Goal: Task Accomplishment & Management: Complete application form

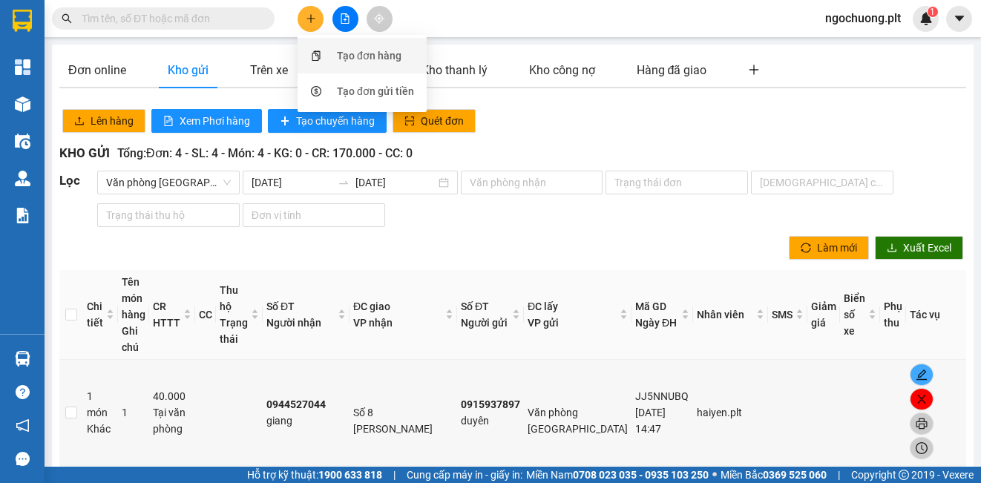
click at [357, 53] on div "Tạo đơn hàng" at bounding box center [369, 56] width 65 height 16
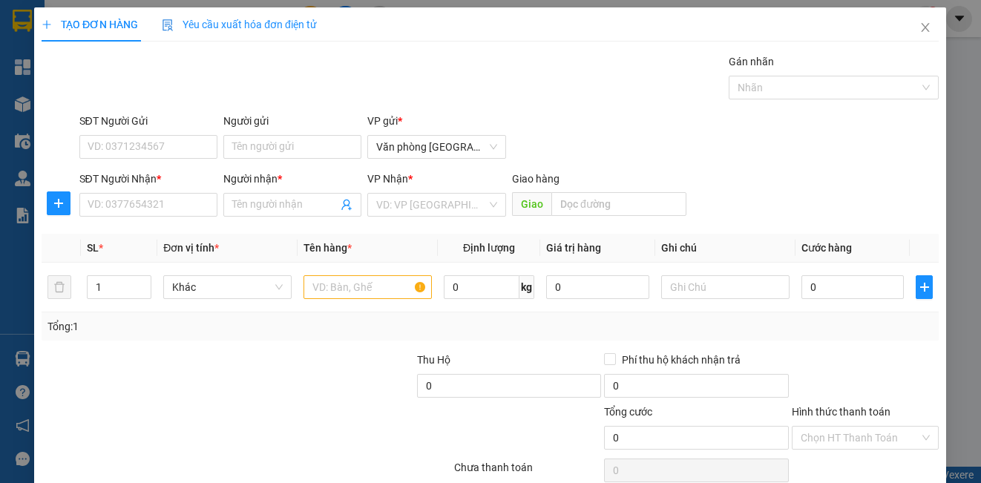
click at [347, 57] on div "TẠO ĐƠN HÀNG Yêu cầu xuất hóa đơn điện tử Transit Pickup Surcharge Ids Transit …" at bounding box center [490, 263] width 897 height 513
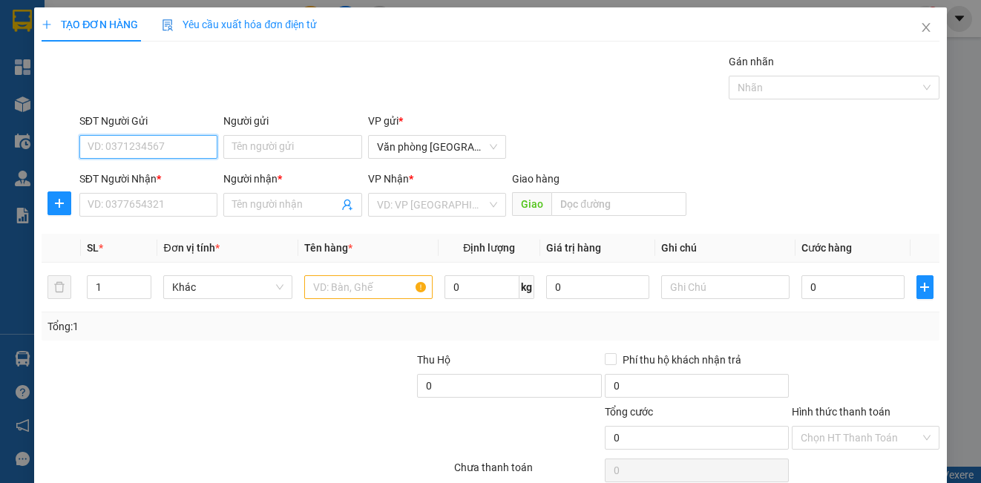
click at [105, 143] on input "SĐT Người Gửi" at bounding box center [148, 147] width 138 height 24
type input "0912361791"
click at [96, 180] on div "0912361791 - A VIỆN" at bounding box center [147, 176] width 119 height 16
type input "A VIỆN"
type input "0962539591"
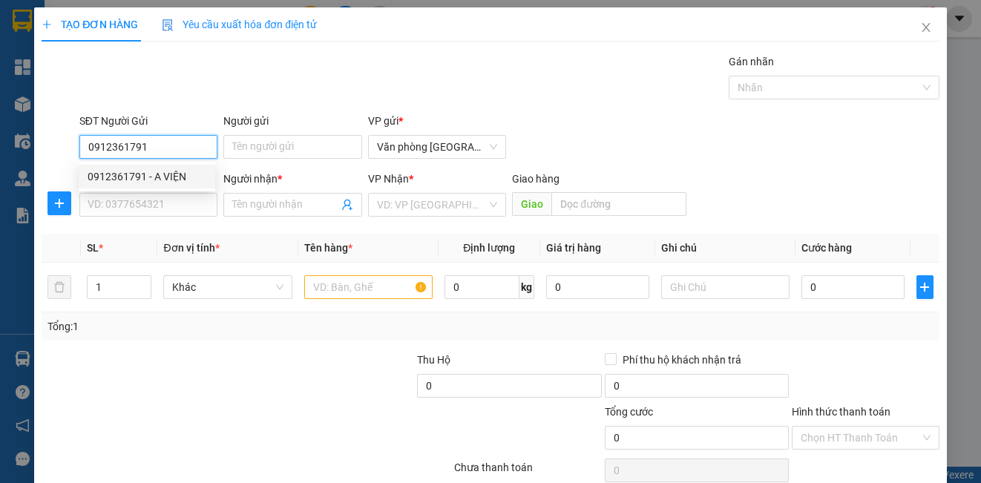
type input "ANH THƯ"
type input "40.000"
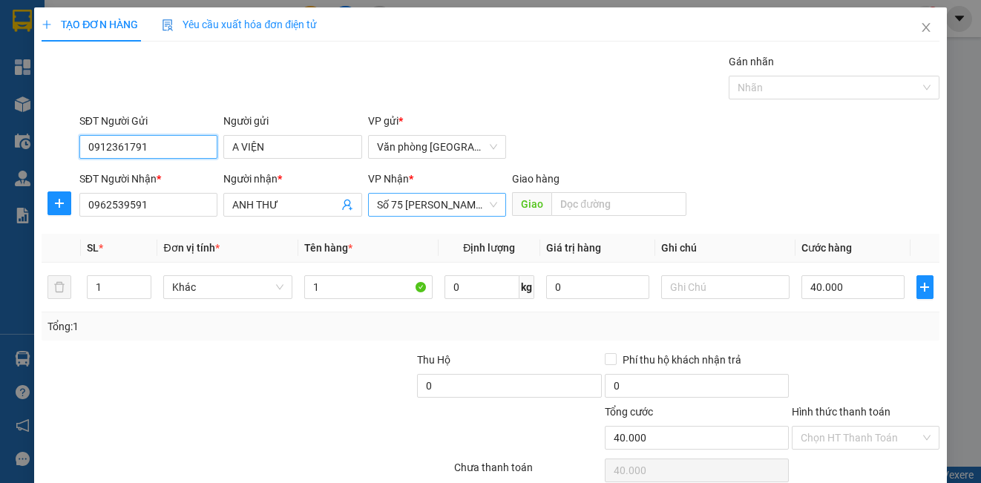
click at [488, 208] on span "Số 75 [PERSON_NAME]" at bounding box center [437, 205] width 120 height 22
type input "0912361791"
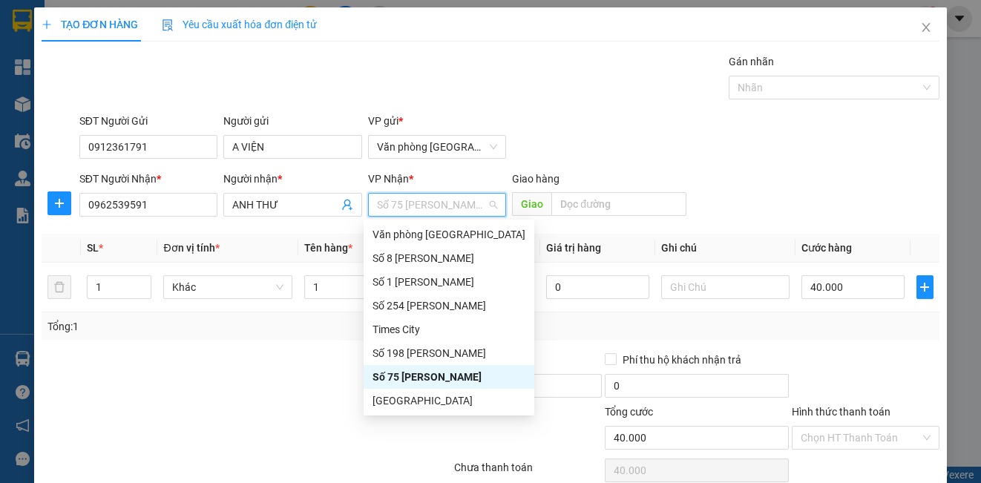
click at [402, 376] on div "Số 75 [PERSON_NAME]" at bounding box center [449, 377] width 153 height 16
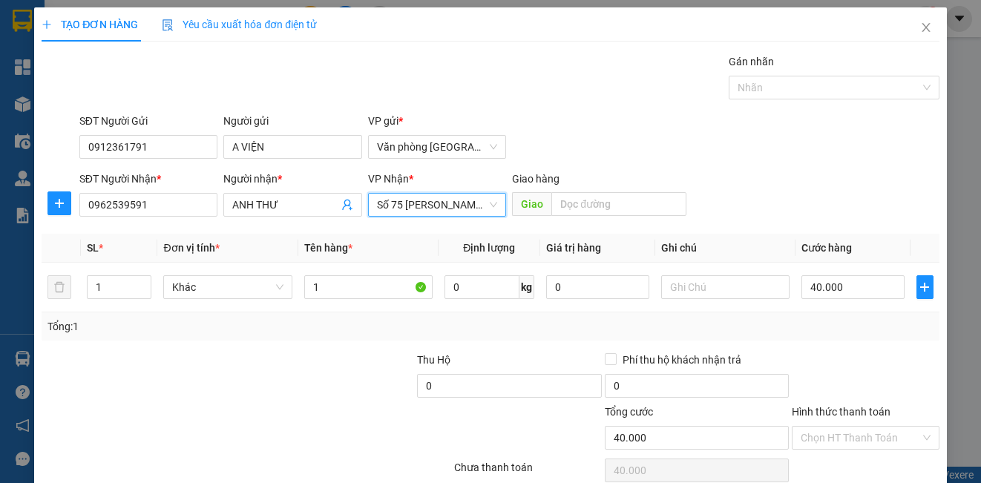
click at [492, 207] on div "Số 75 [PERSON_NAME]" at bounding box center [437, 205] width 138 height 24
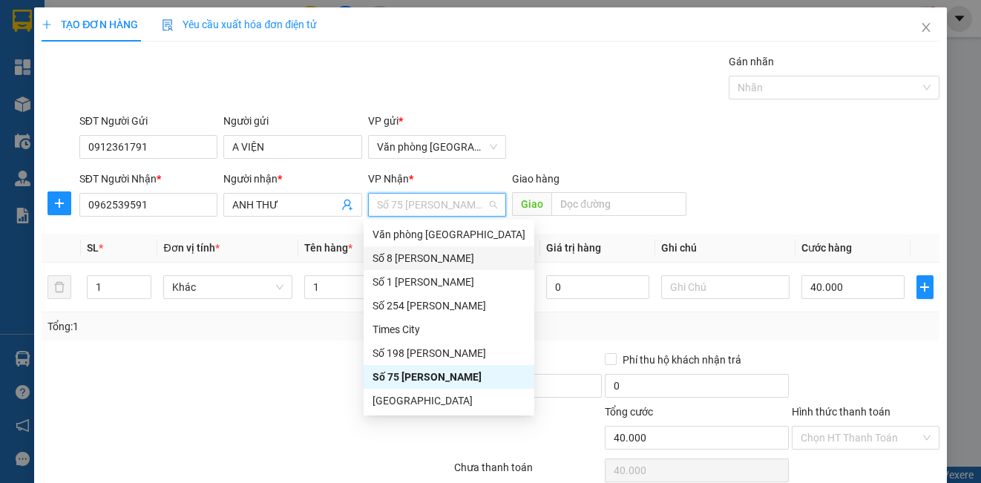
click at [399, 261] on div "Số 8 [PERSON_NAME]" at bounding box center [449, 258] width 153 height 16
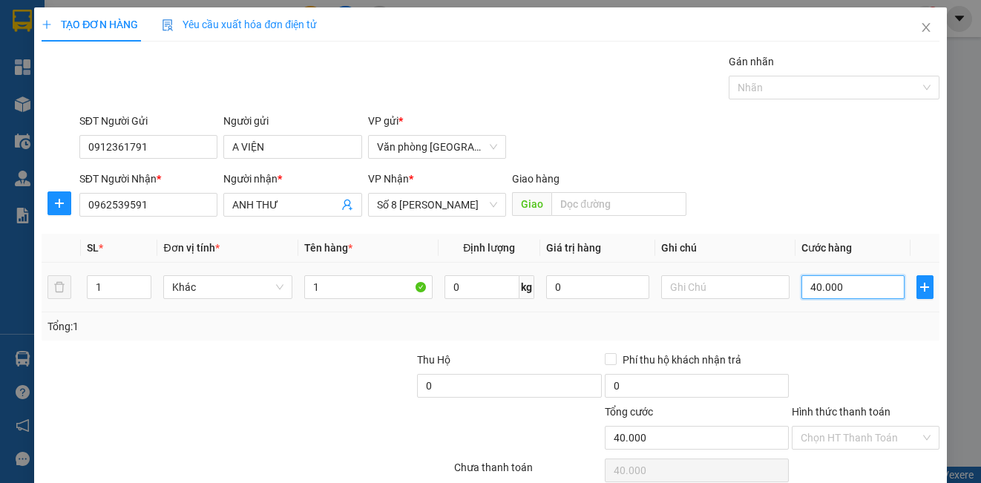
click at [856, 296] on input "40.000" at bounding box center [853, 287] width 103 height 24
type input "0"
type input "3"
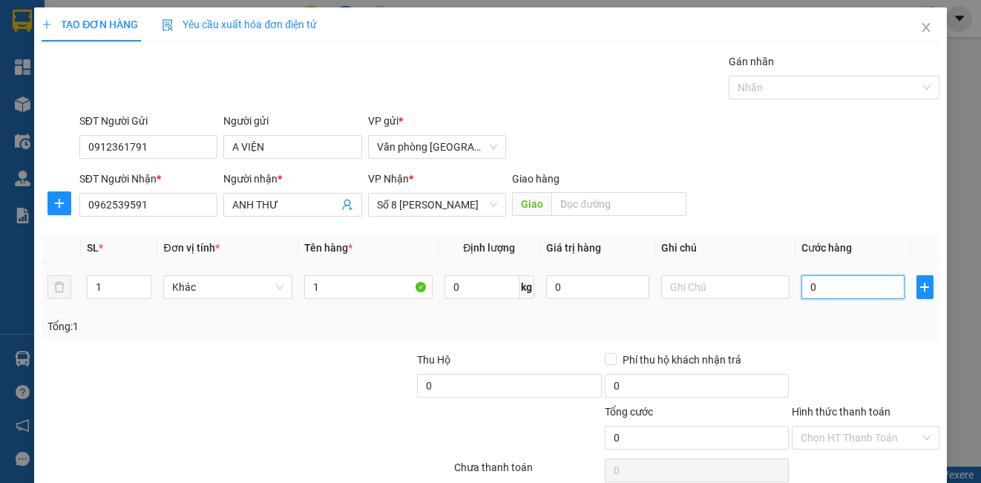
type input "3"
type input "03"
type input "30"
type input "030"
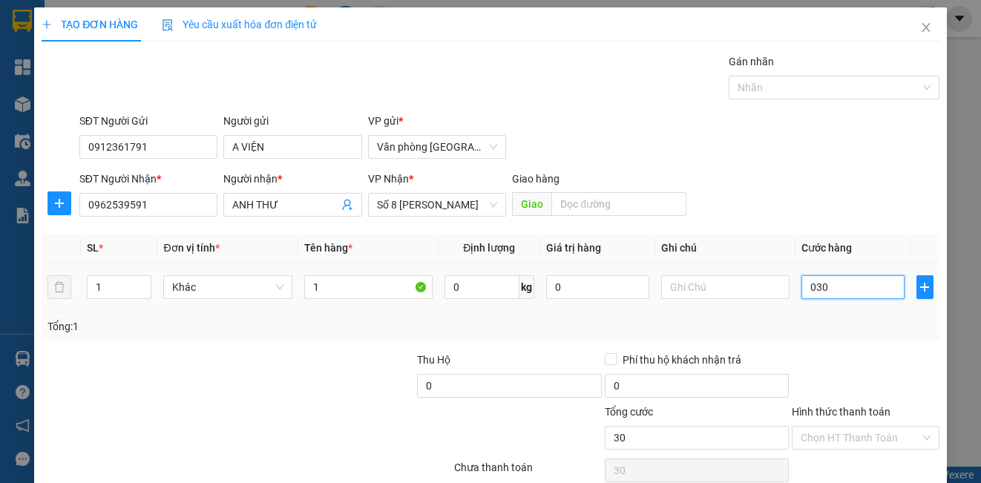
type input "300"
type input "0.300"
type input "3.000"
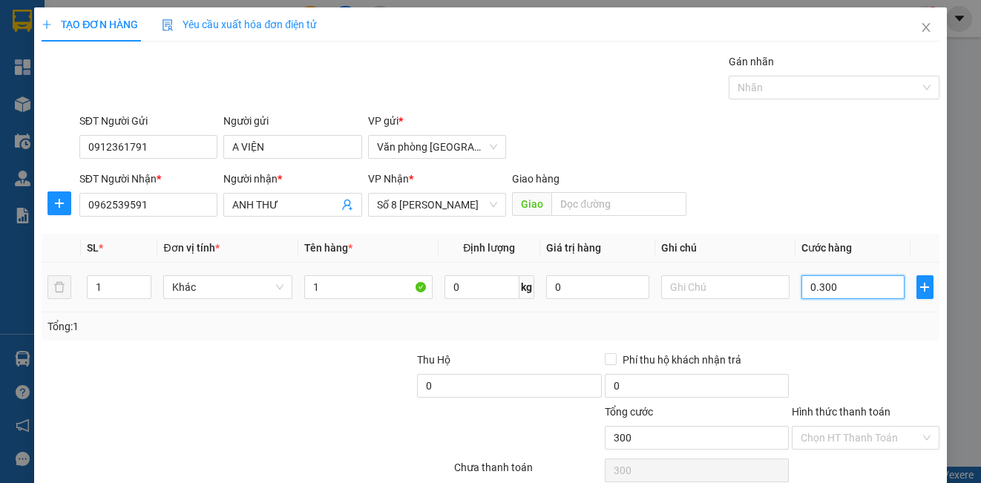
type input "03.000"
type input "30.000"
click at [848, 435] on input "Hình thức thanh toán" at bounding box center [860, 438] width 119 height 22
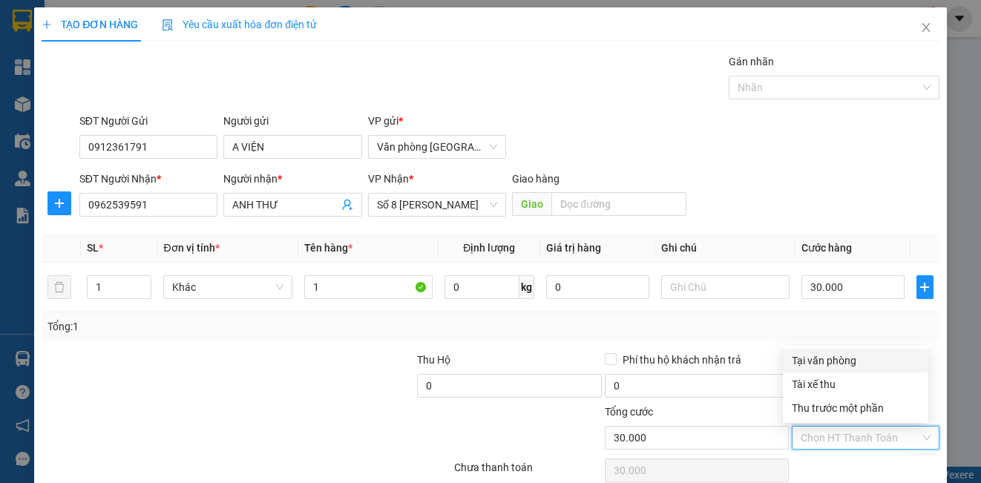
click at [826, 359] on div "Tại văn phòng" at bounding box center [856, 361] width 128 height 16
type input "0"
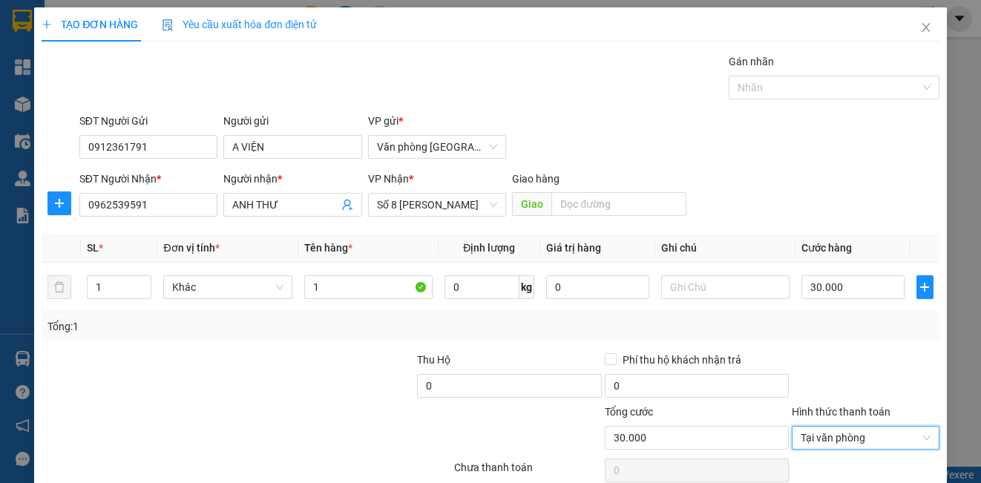
scroll to position [66, 0]
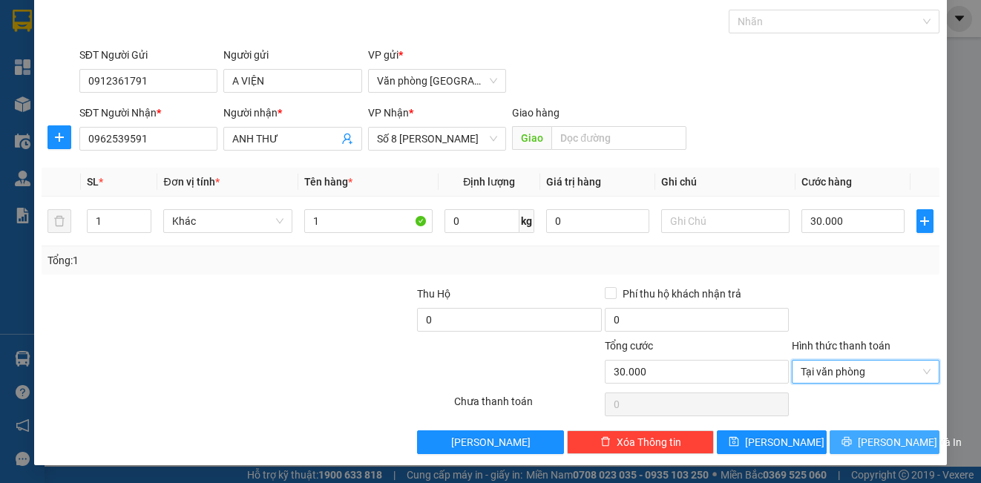
click at [851, 439] on icon "printer" at bounding box center [847, 442] width 10 height 10
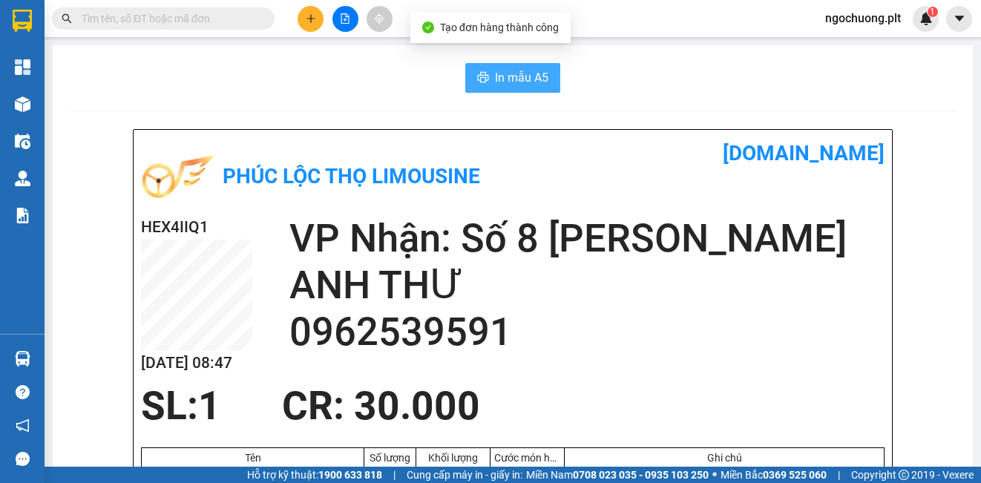
click at [510, 79] on span "In mẫu A5" at bounding box center [521, 77] width 53 height 19
